Goal: Task Accomplishment & Management: Manage account settings

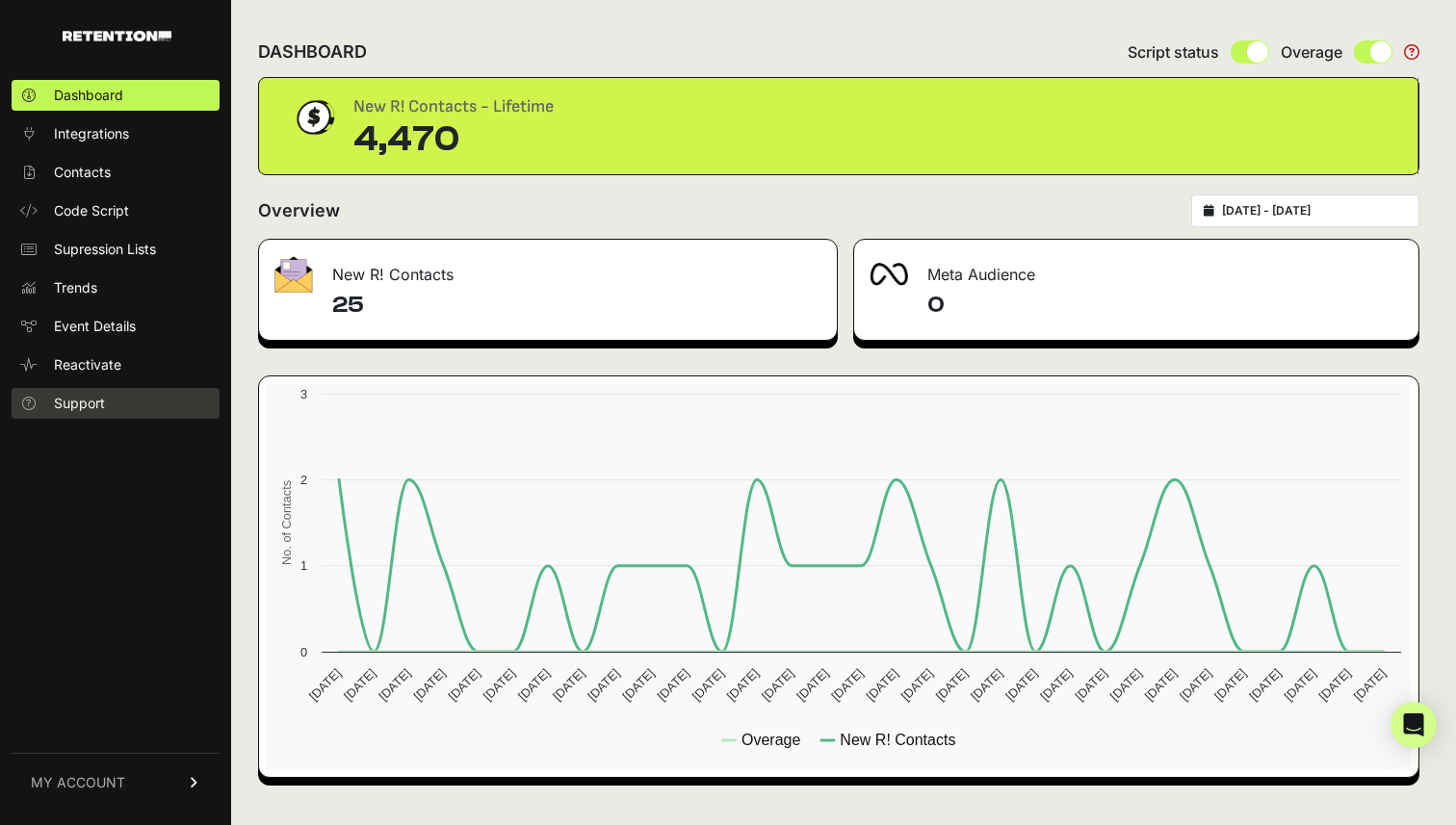
click at [135, 399] on link "Support" at bounding box center [116, 403] width 208 height 31
click at [147, 777] on link "MY ACCOUNT" at bounding box center [116, 783] width 208 height 59
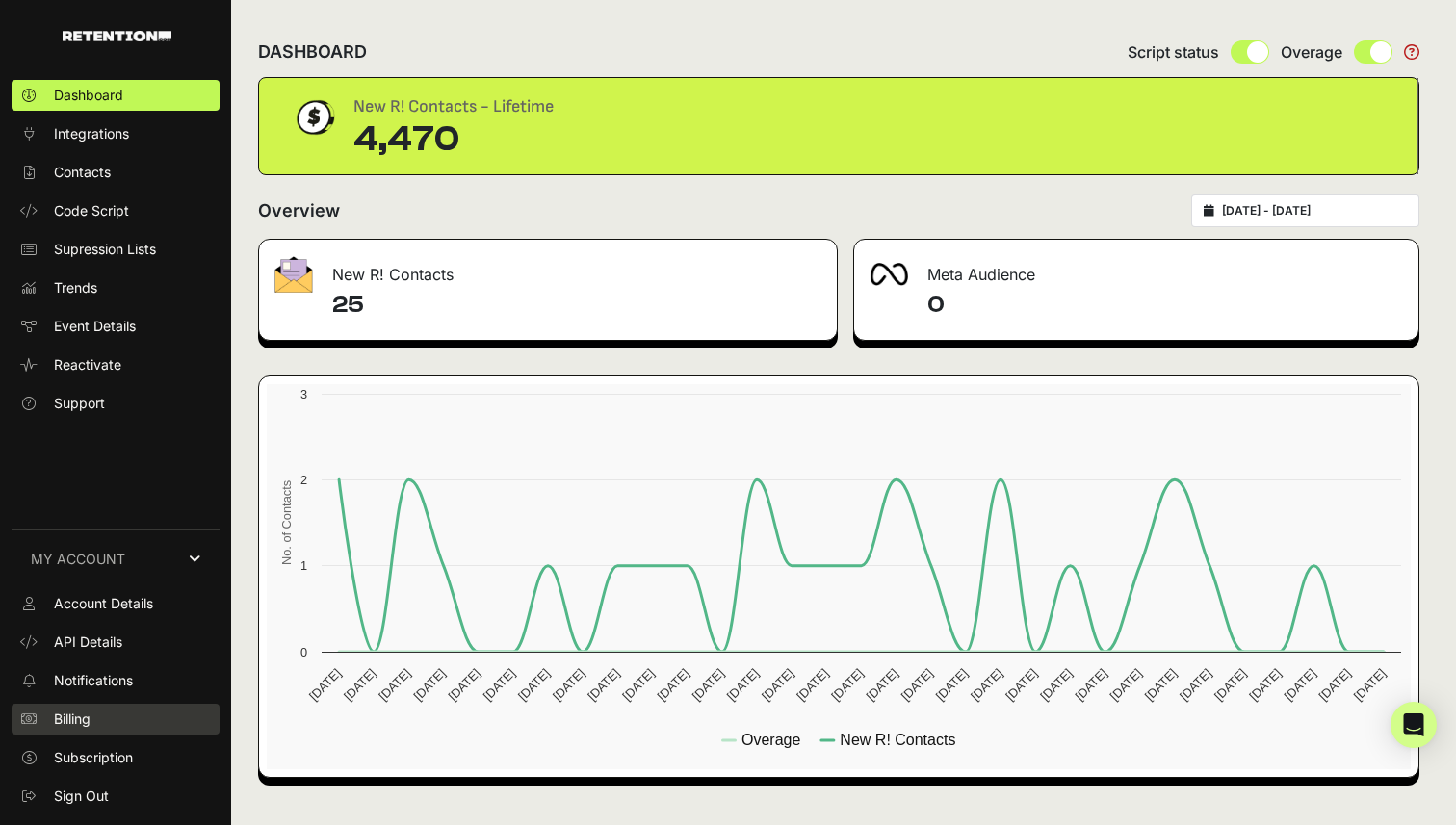
click at [70, 713] on span "Billing" at bounding box center [72, 720] width 37 height 19
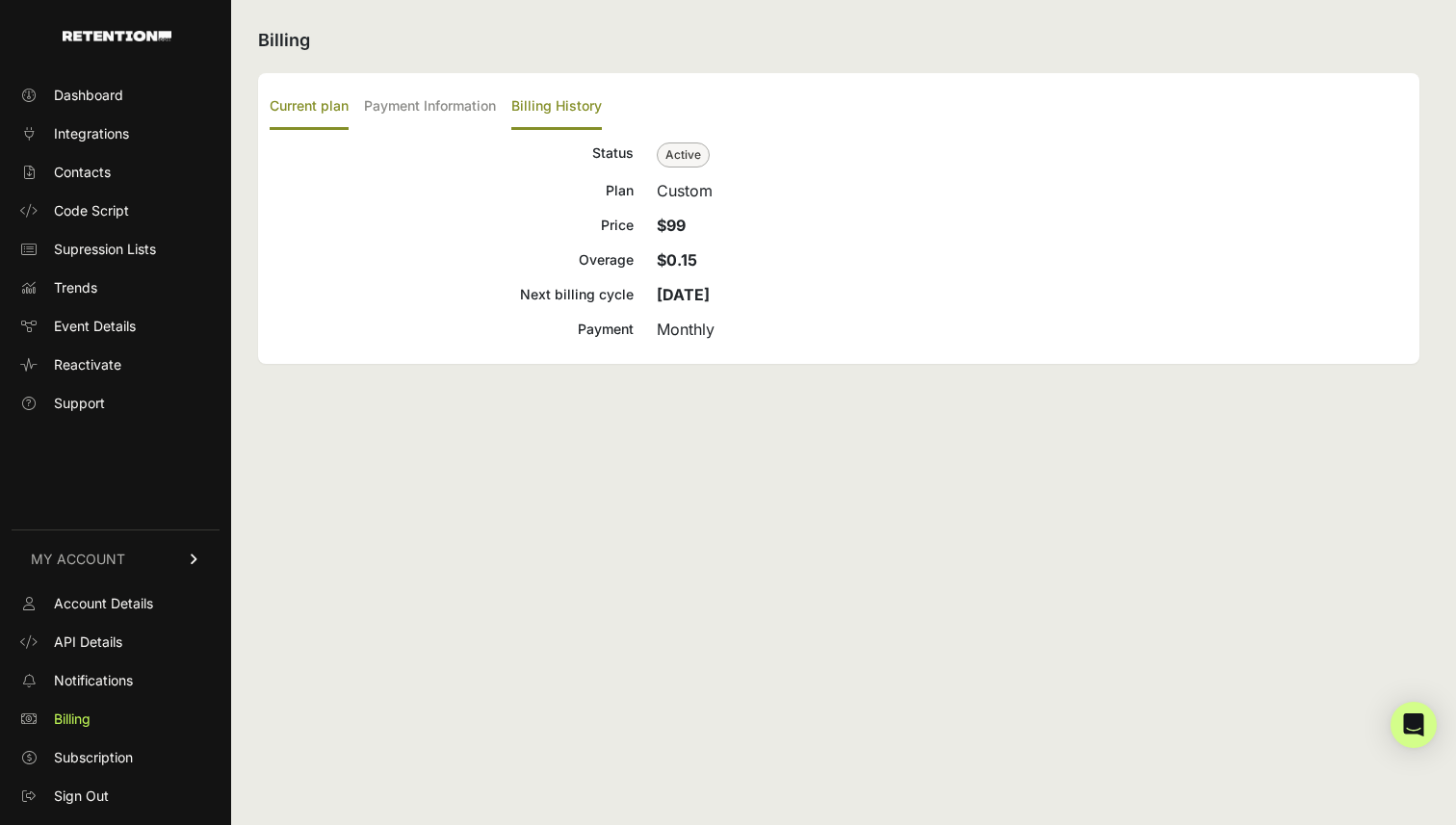
click at [532, 101] on label "Billing History" at bounding box center [557, 107] width 91 height 45
click at [0, 0] on input "Billing History" at bounding box center [0, 0] width 0 height 0
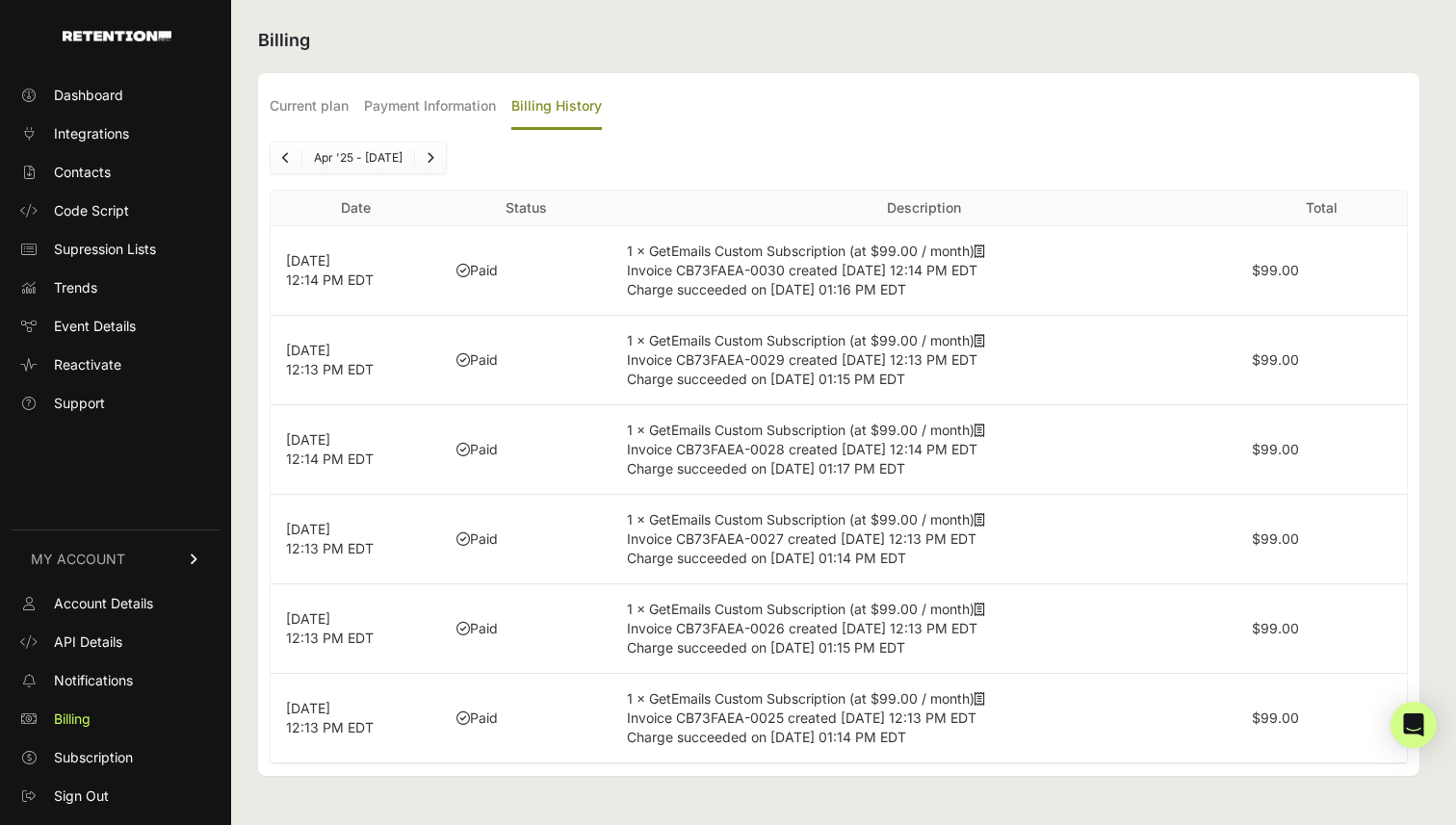
click at [739, 268] on span "Invoice CB73FAEA-0030 created [DATE] 12:14 PM EDT" at bounding box center [802, 269] width 350 height 16
click at [776, 258] on td "1 × GetEmails Custom Subscription (at $99.00 / month) Invoice CB73FAEA-0030 cre…" at bounding box center [924, 271] width 625 height 90
click at [356, 273] on p "[DATE] 12:14 PM EDT" at bounding box center [355, 271] width 140 height 39
click at [771, 266] on span "Invoice CB73FAEA-0030 created [DATE] 12:14 PM EDT" at bounding box center [802, 269] width 350 height 16
